Goal: Book appointment/travel/reservation

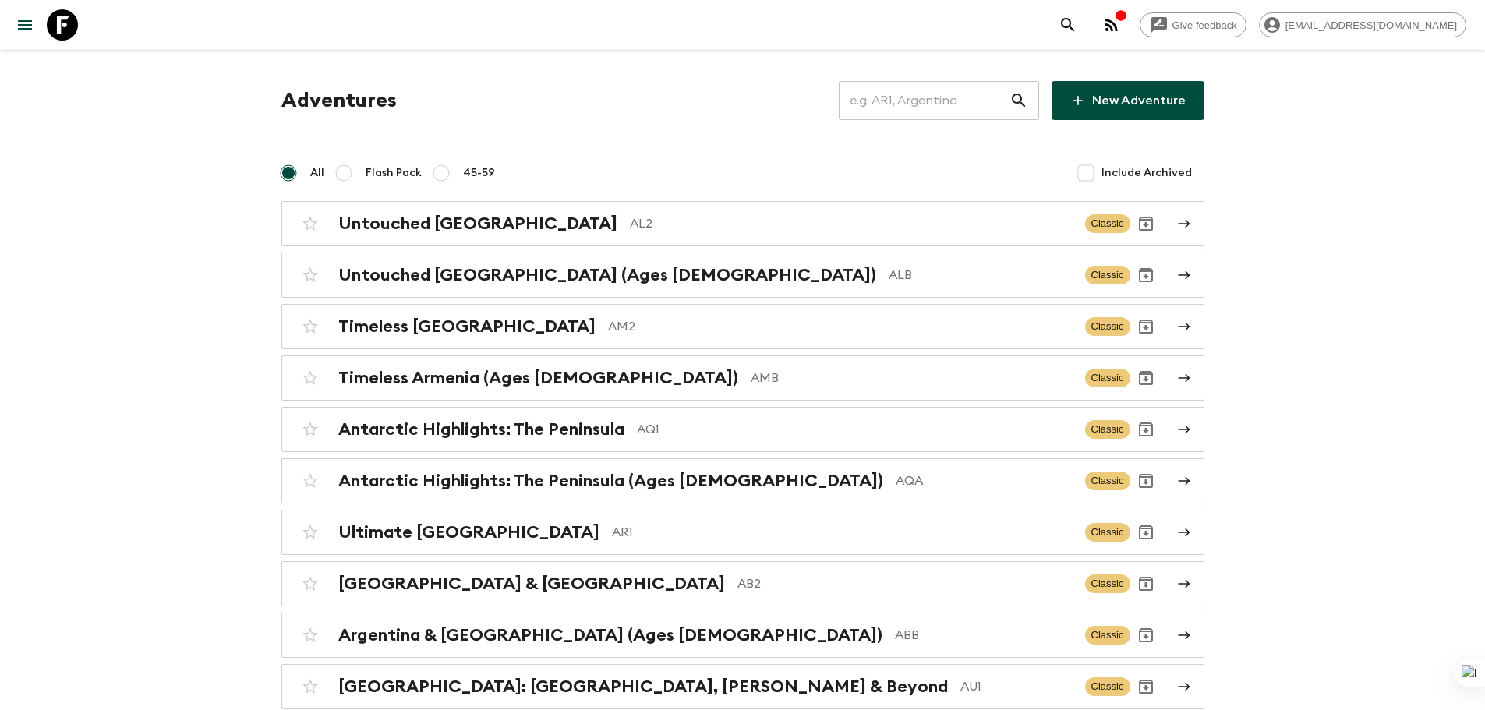
click at [913, 99] on input "text" at bounding box center [924, 101] width 171 height 44
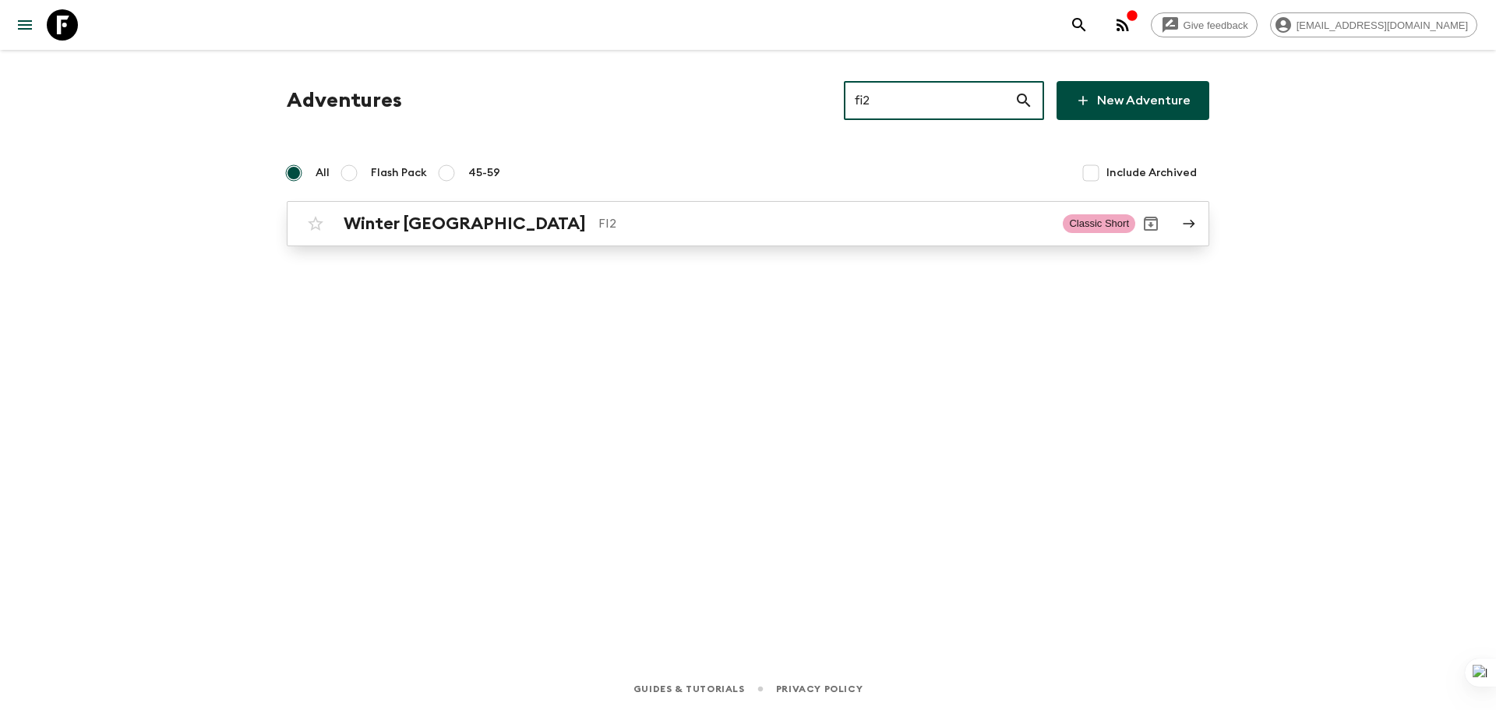
type input "fi2"
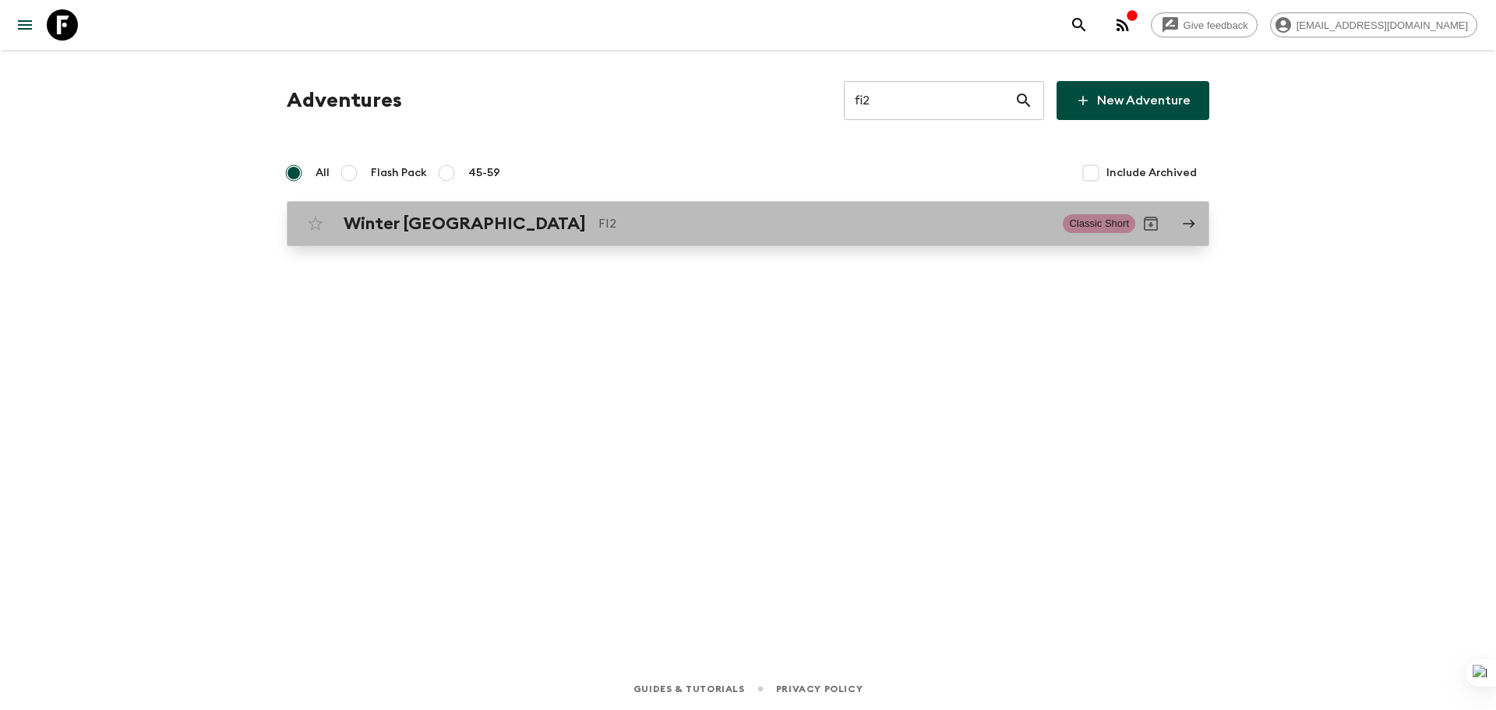
click at [889, 228] on p "FI2" at bounding box center [825, 223] width 452 height 19
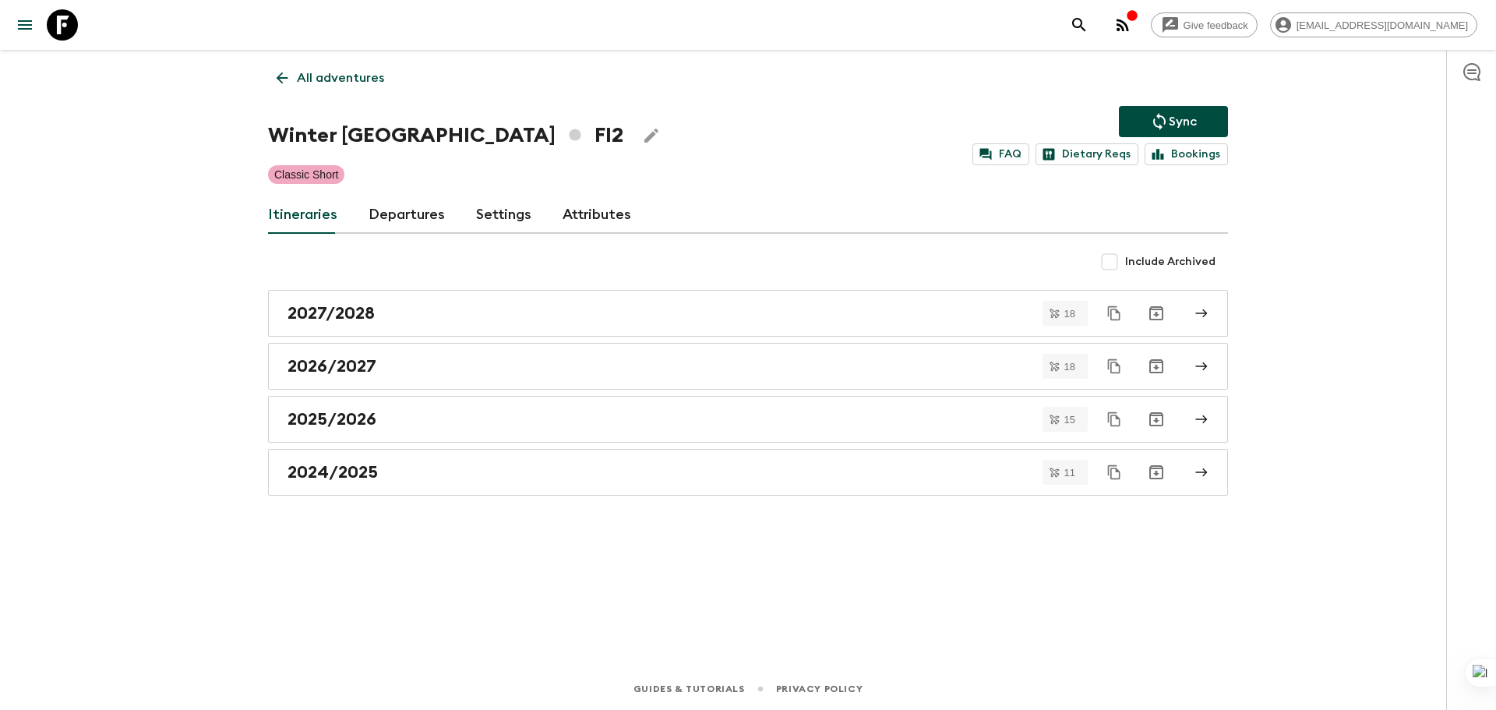
click at [390, 213] on link "Departures" at bounding box center [407, 214] width 76 height 37
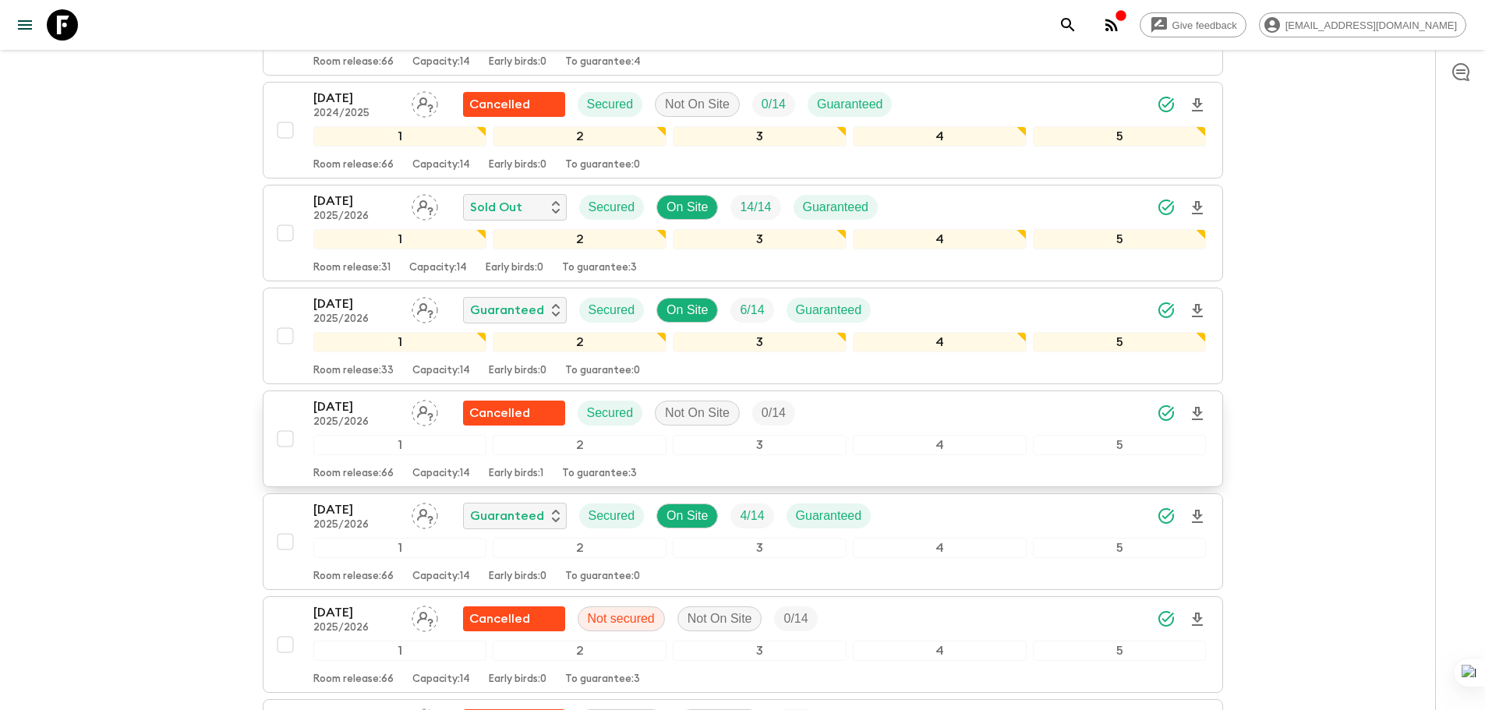
scroll to position [1325, 0]
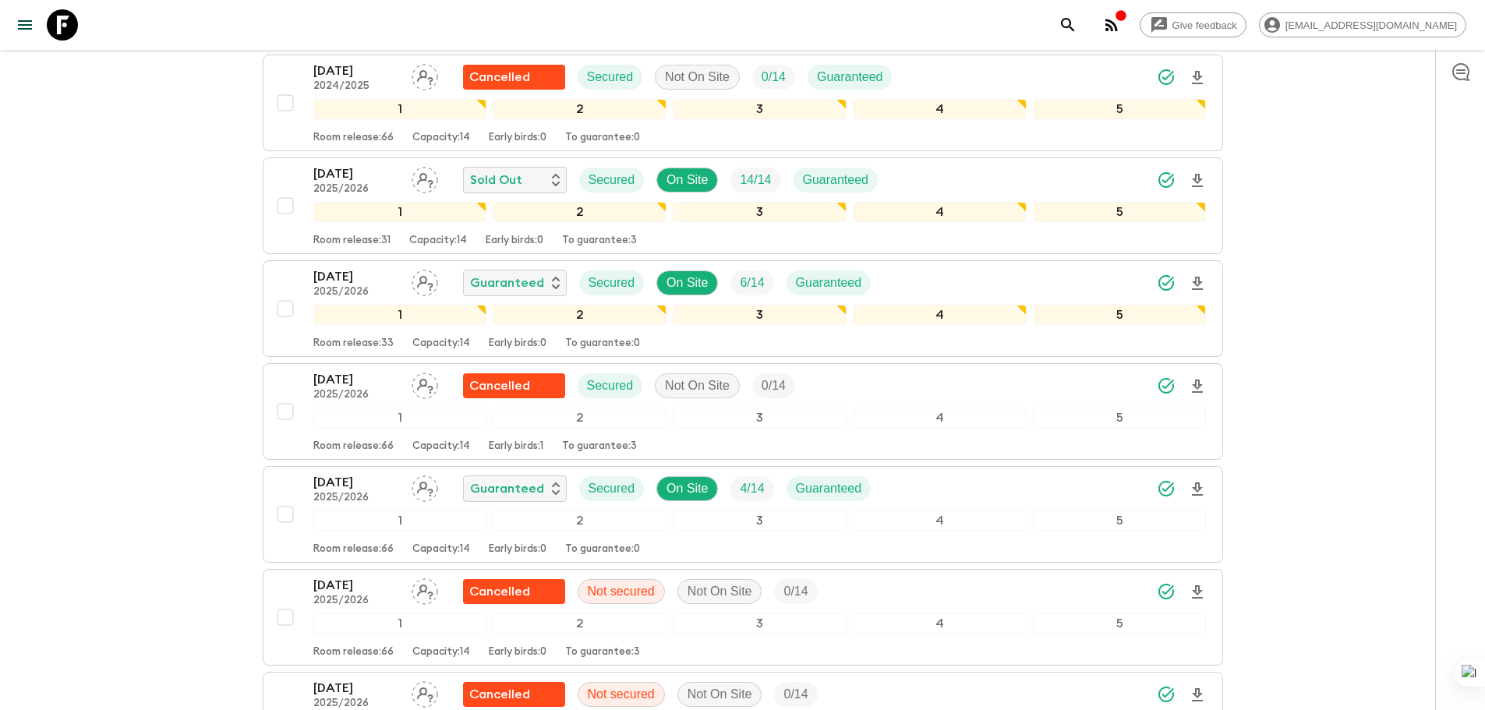
click at [342, 482] on p "[DATE]" at bounding box center [356, 482] width 86 height 19
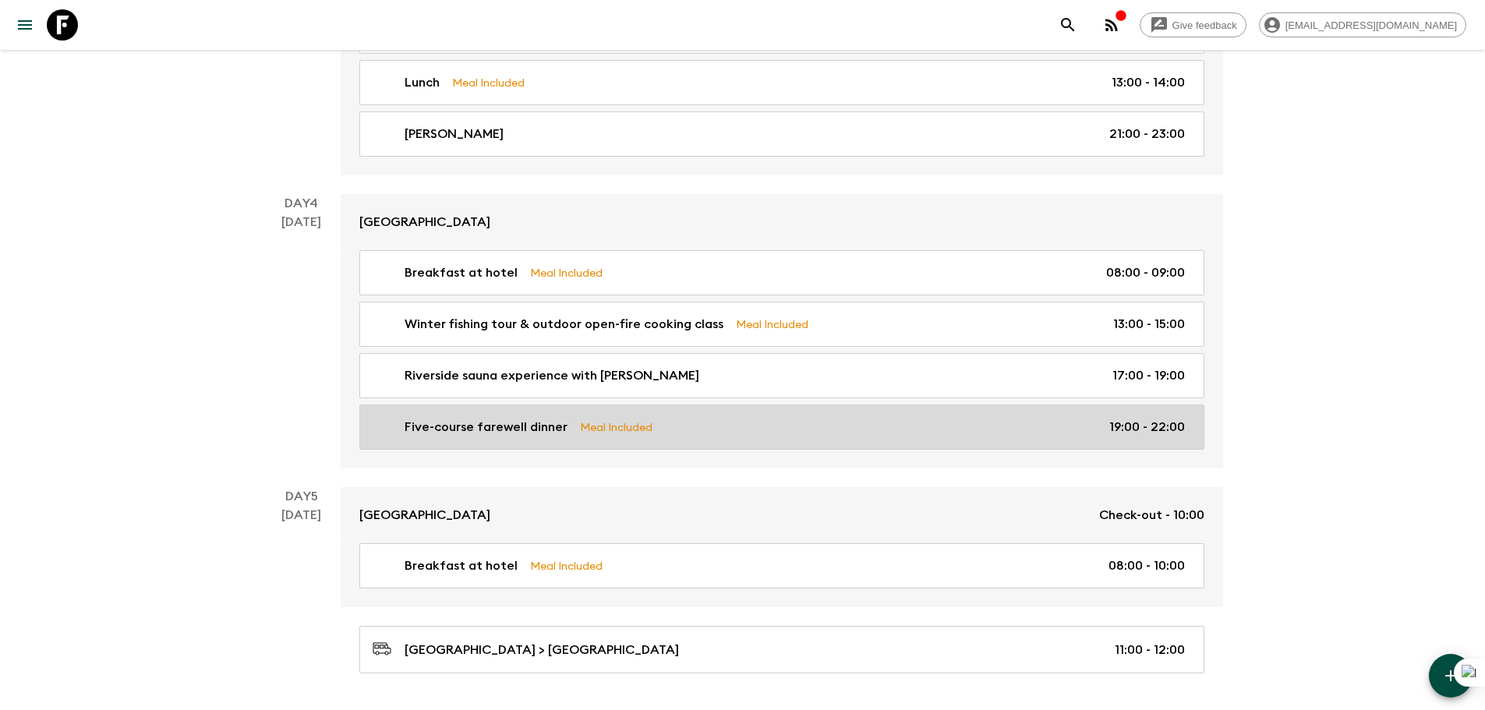
scroll to position [1001, 0]
